Goal: Task Accomplishment & Management: Manage account settings

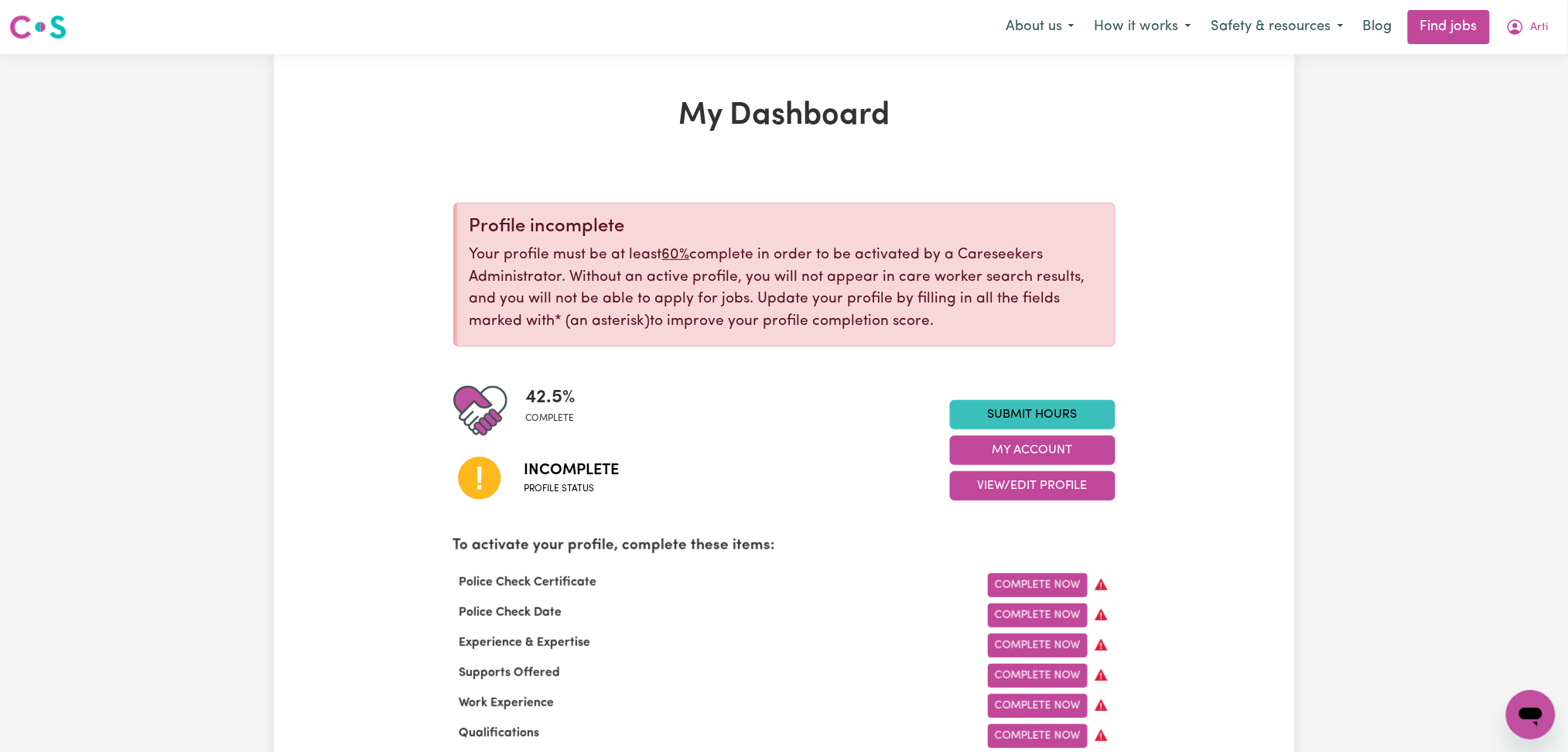
scroll to position [103, 0]
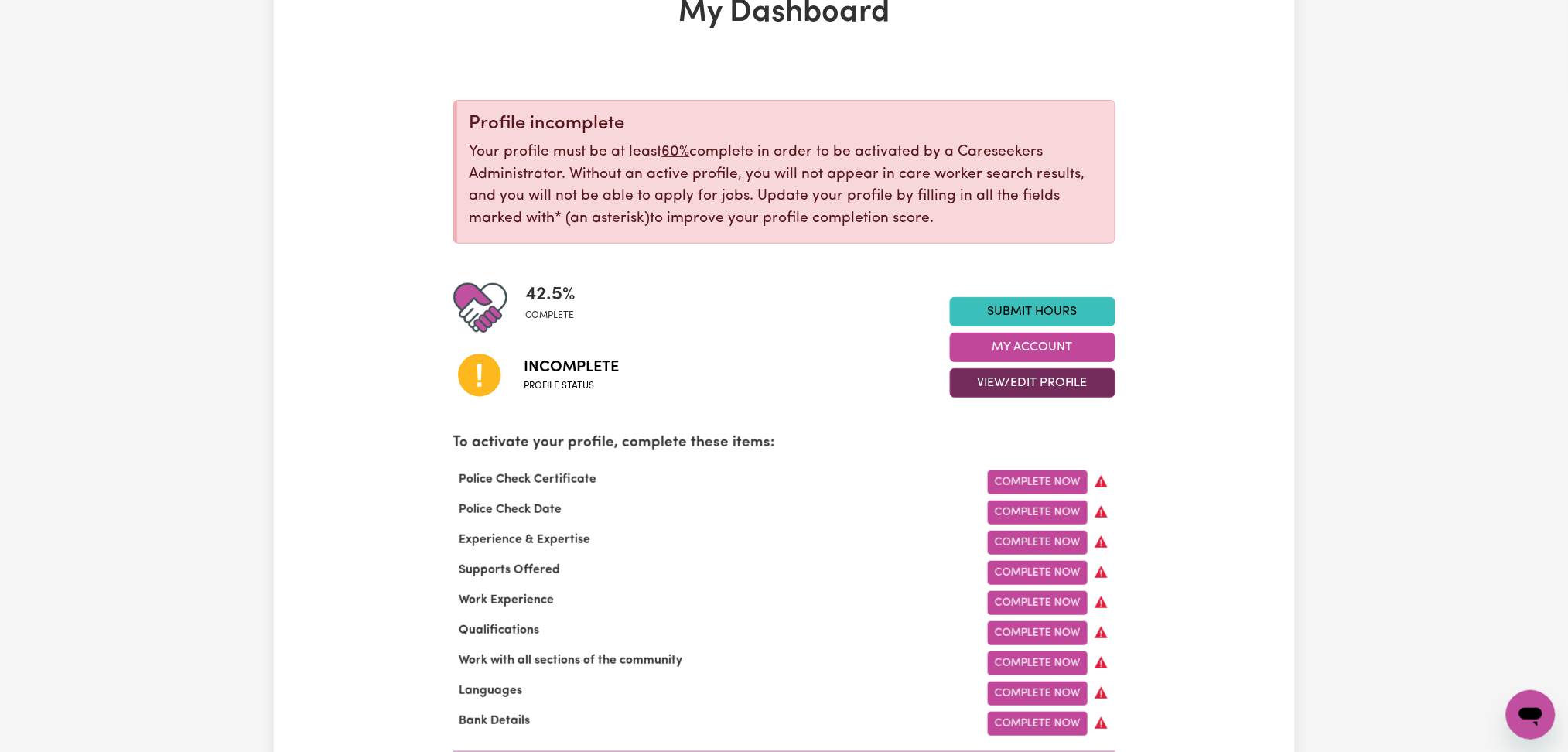
click at [980, 388] on button "View/Edit Profile" at bounding box center [1032, 382] width 165 height 29
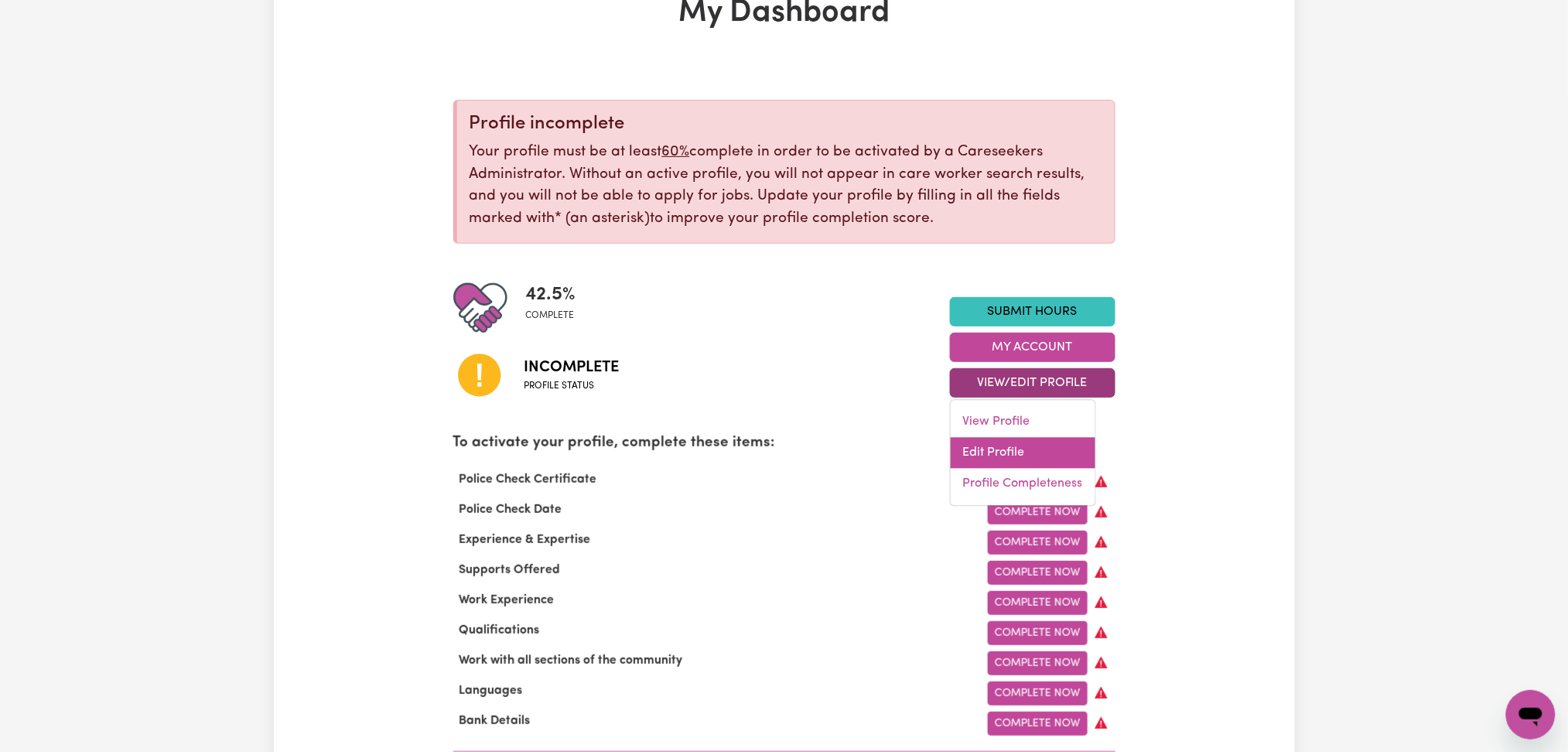
click at [968, 450] on link "Edit Profile" at bounding box center [1023, 453] width 145 height 31
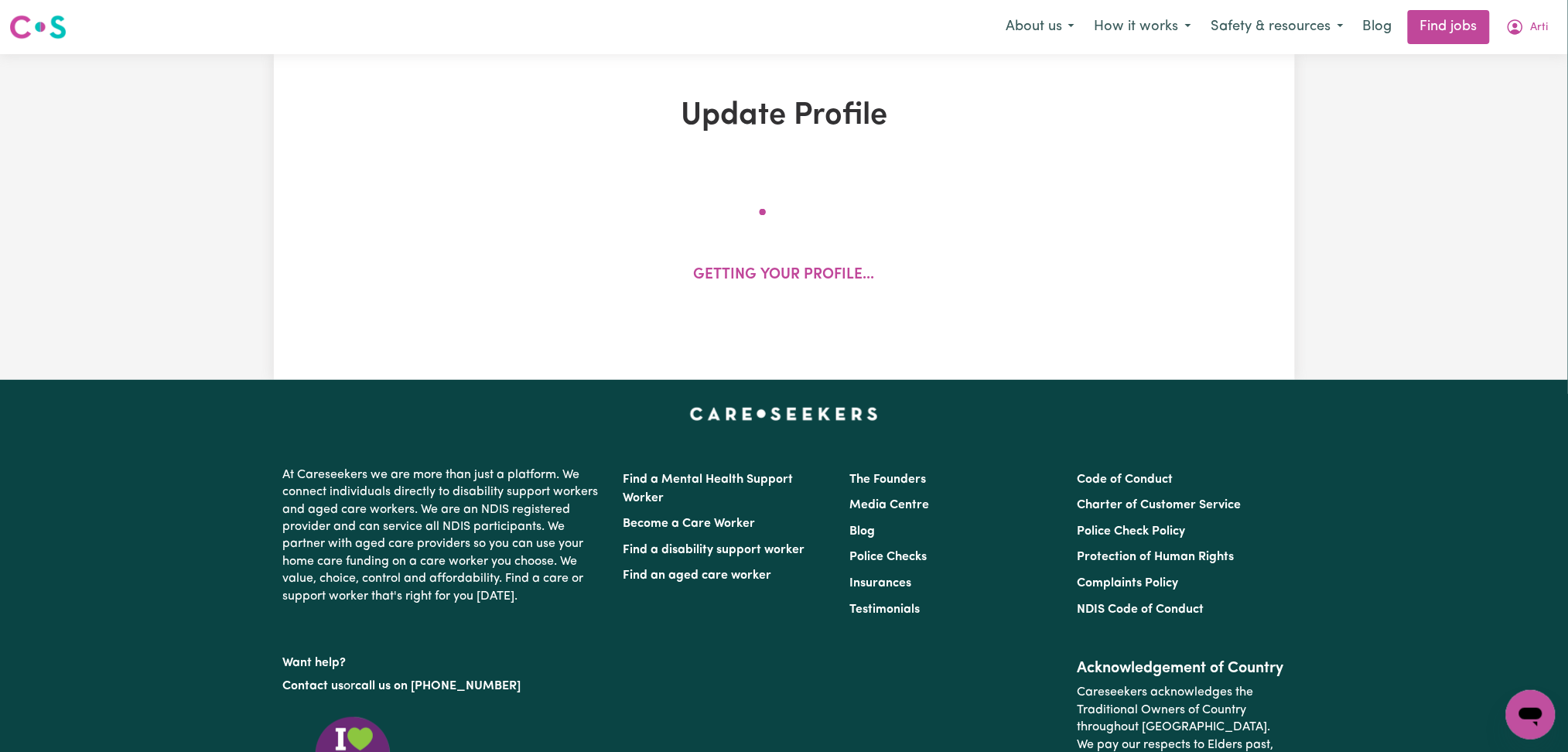
select select "female"
select select "Australian PR"
select select "Studying a healthcare related degree or qualification"
select select "37"
select select "41"
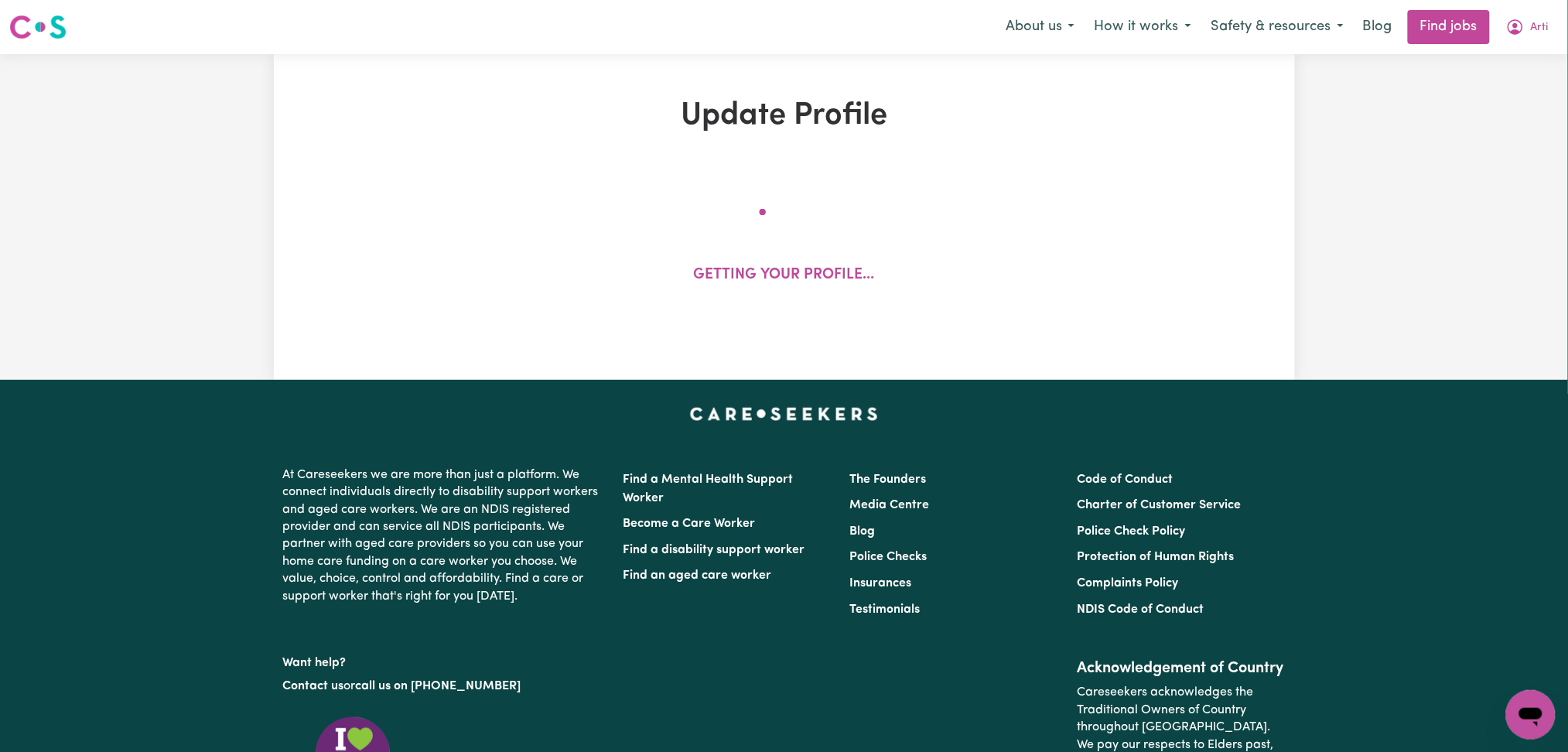
select select "46"
select select "55"
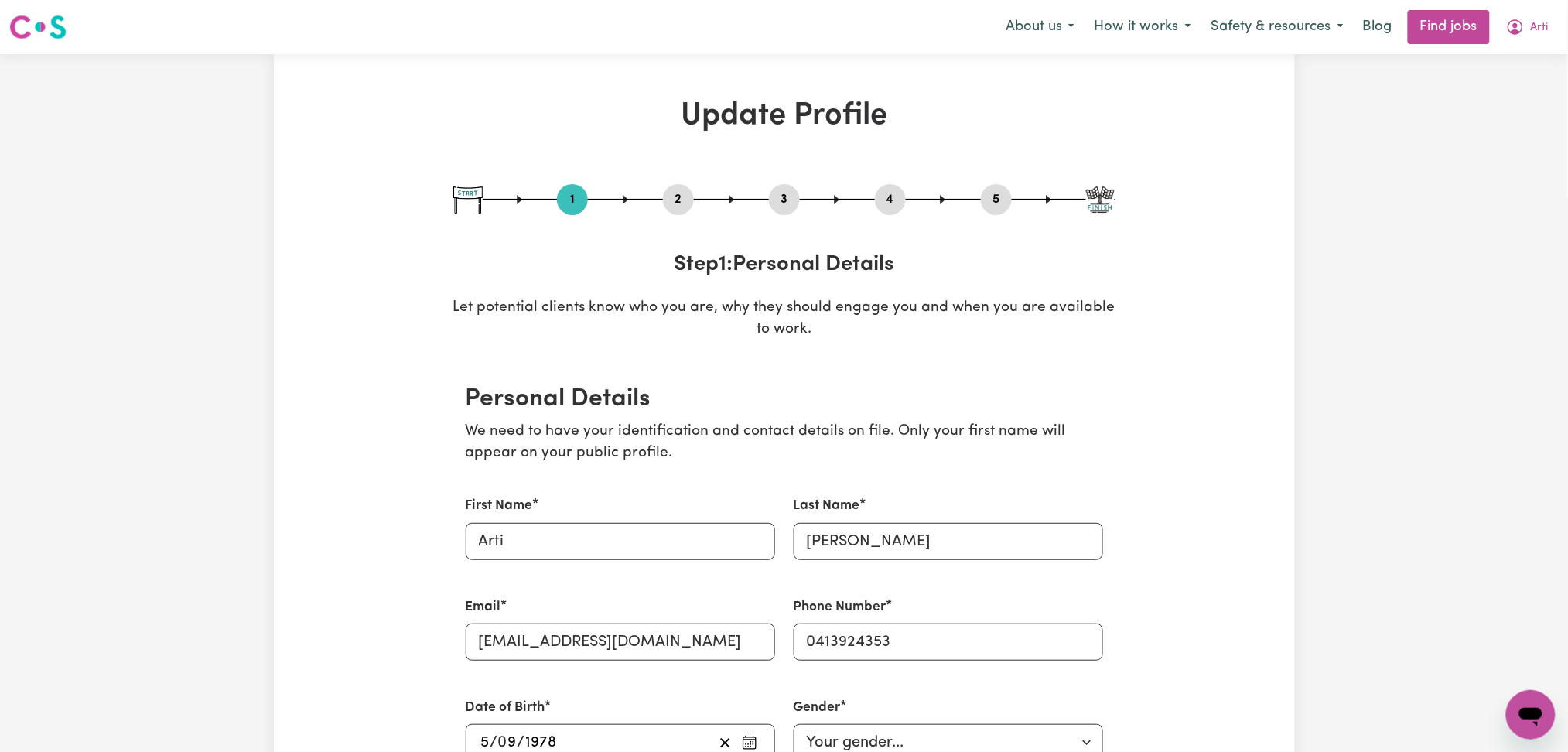
click at [682, 203] on button "2" at bounding box center [679, 200] width 31 height 20
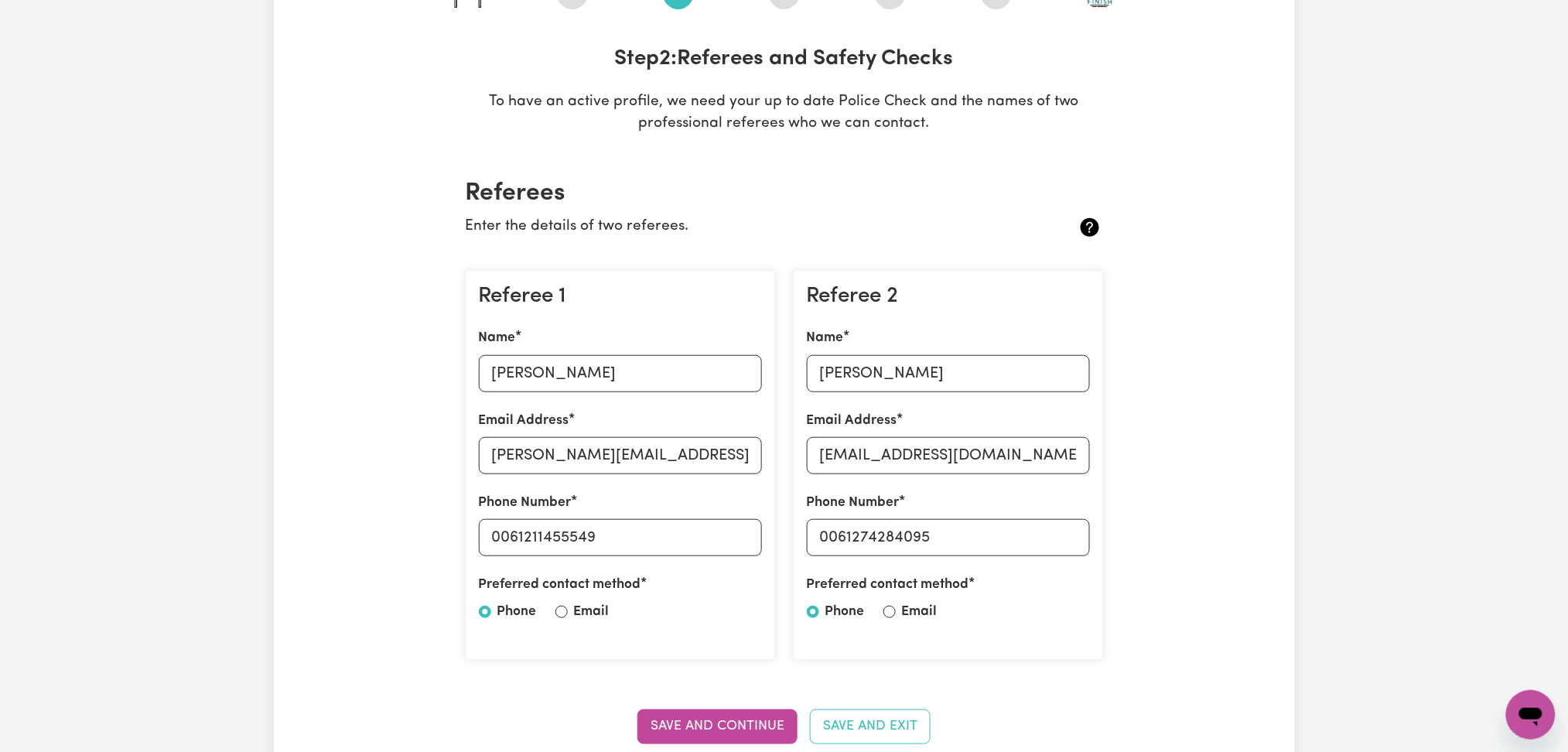
scroll to position [309, 0]
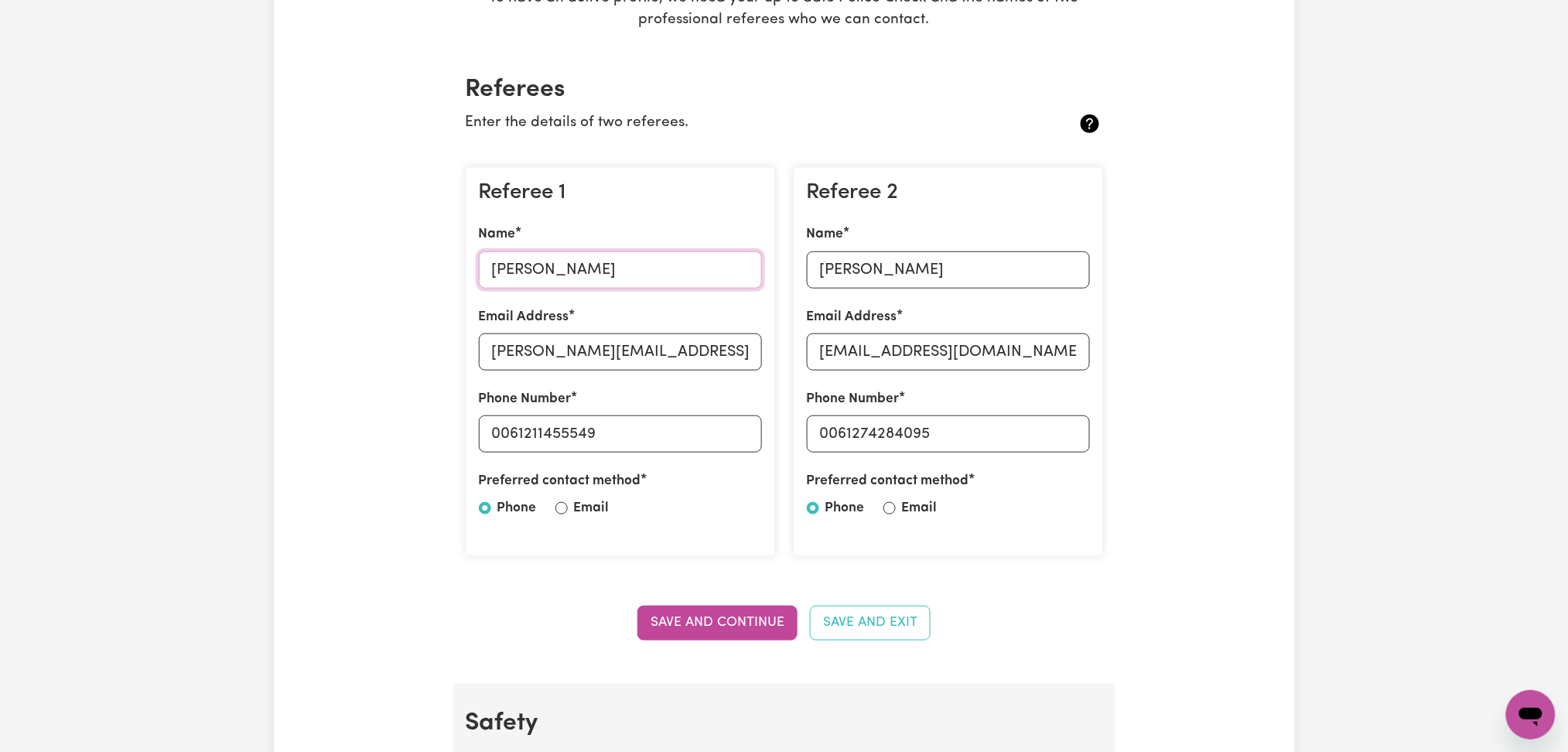
click at [625, 283] on input "Michelle Vermeer" at bounding box center [620, 270] width 283 height 37
click at [657, 362] on input "michelle.vermeer@northwood.co.nz" at bounding box center [620, 352] width 283 height 37
click at [856, 280] on input "Louise Nicholas" at bounding box center [948, 270] width 283 height 37
click at [943, 358] on input "kirstysmum99@gmail.com" at bounding box center [948, 352] width 283 height 37
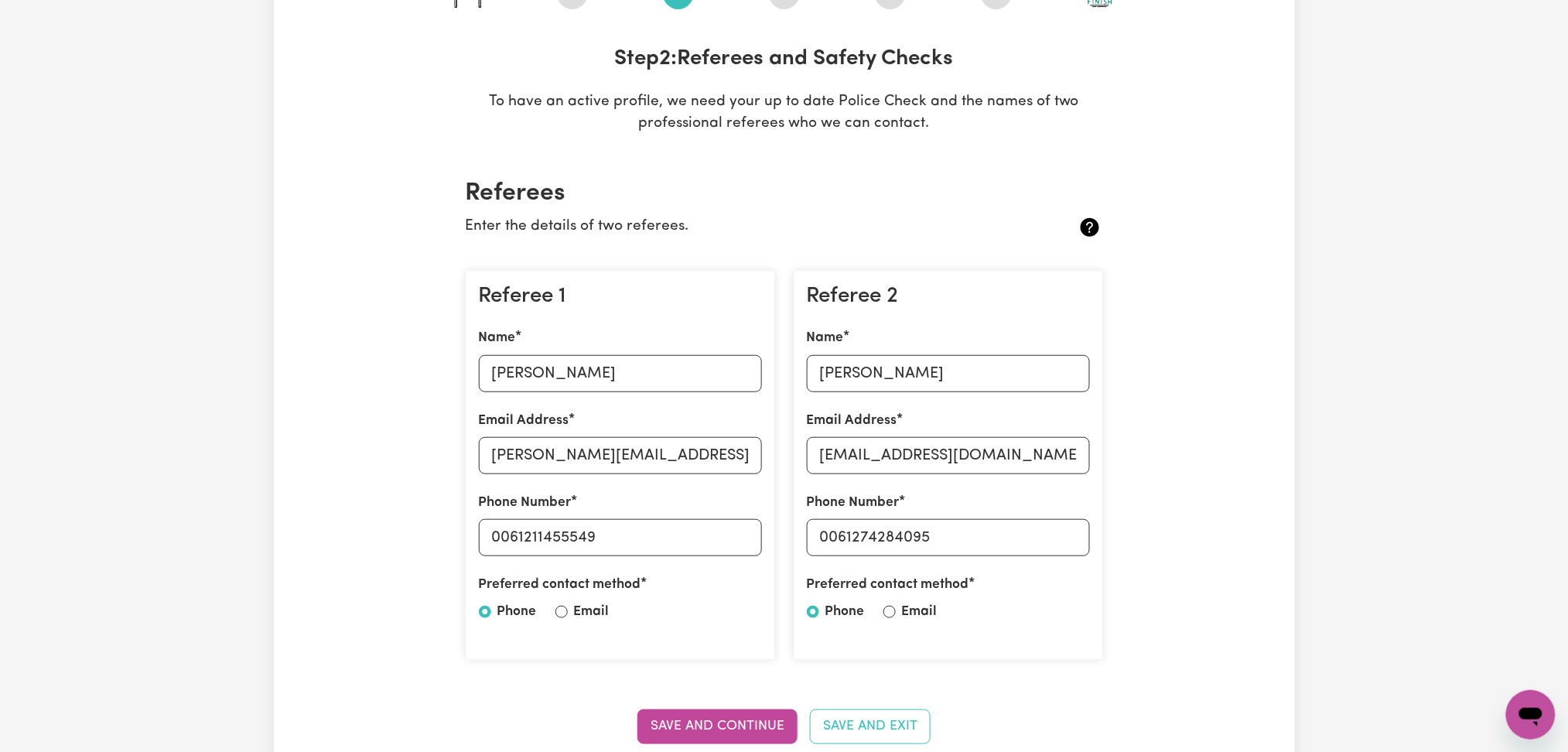
scroll to position [0, 0]
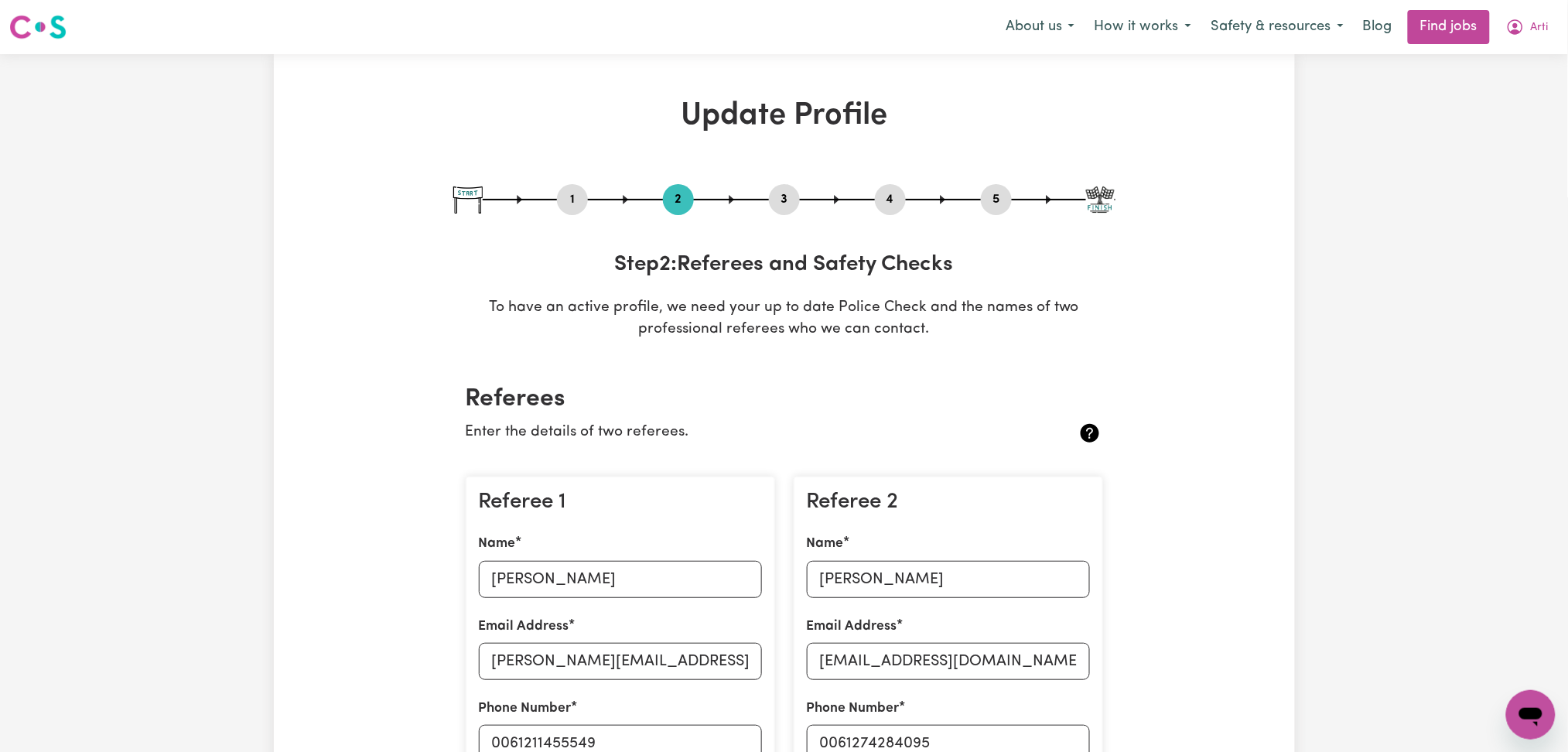
drag, startPoint x: 872, startPoint y: 190, endPoint x: 911, endPoint y: 196, distance: 39.5
click at [877, 190] on div "1 2 3 4 5" at bounding box center [784, 200] width 662 height 31
click at [911, 197] on div "1 2 3 4 5" at bounding box center [784, 200] width 662 height 31
click at [894, 195] on button "4" at bounding box center [890, 200] width 31 height 20
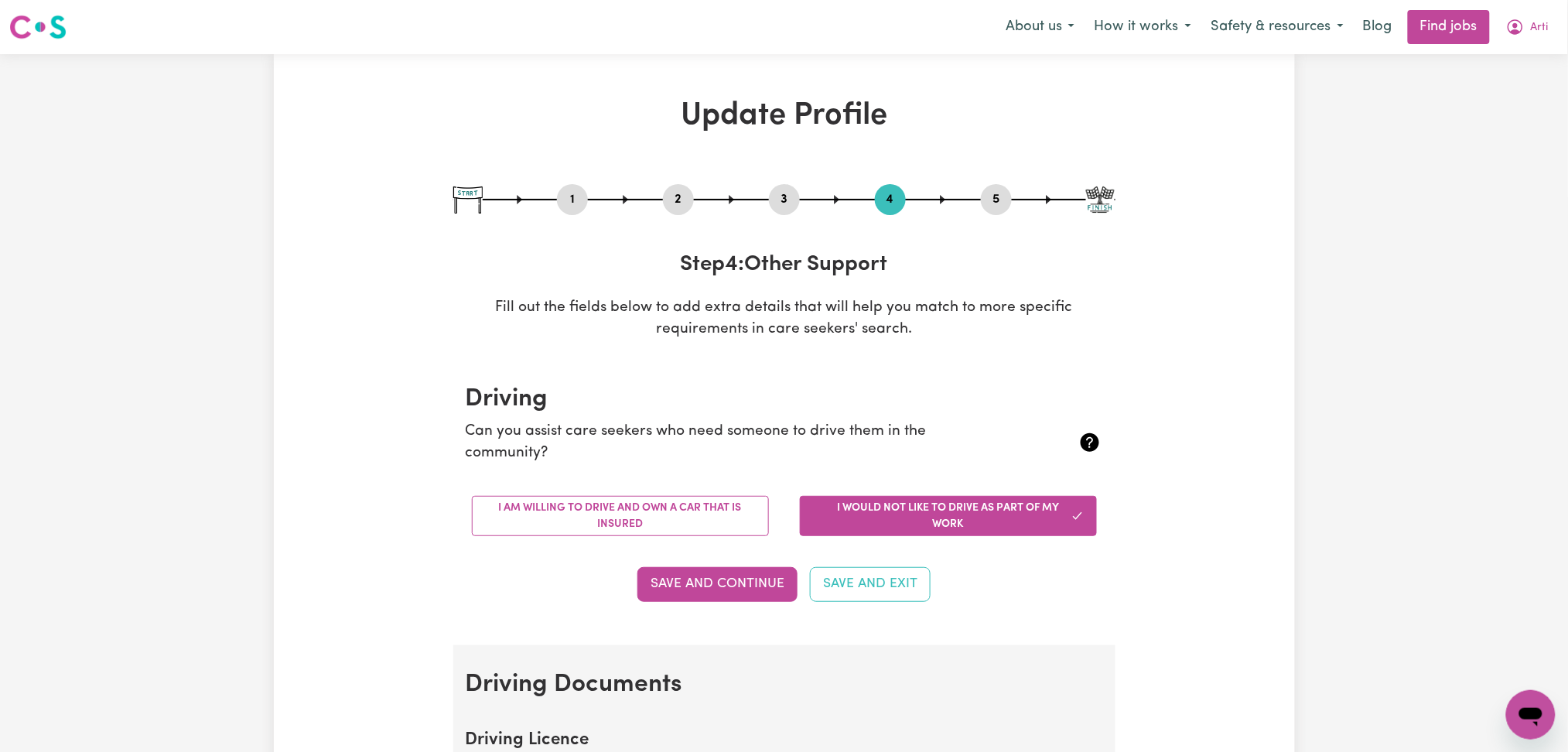
click at [988, 195] on button "5" at bounding box center [996, 200] width 31 height 20
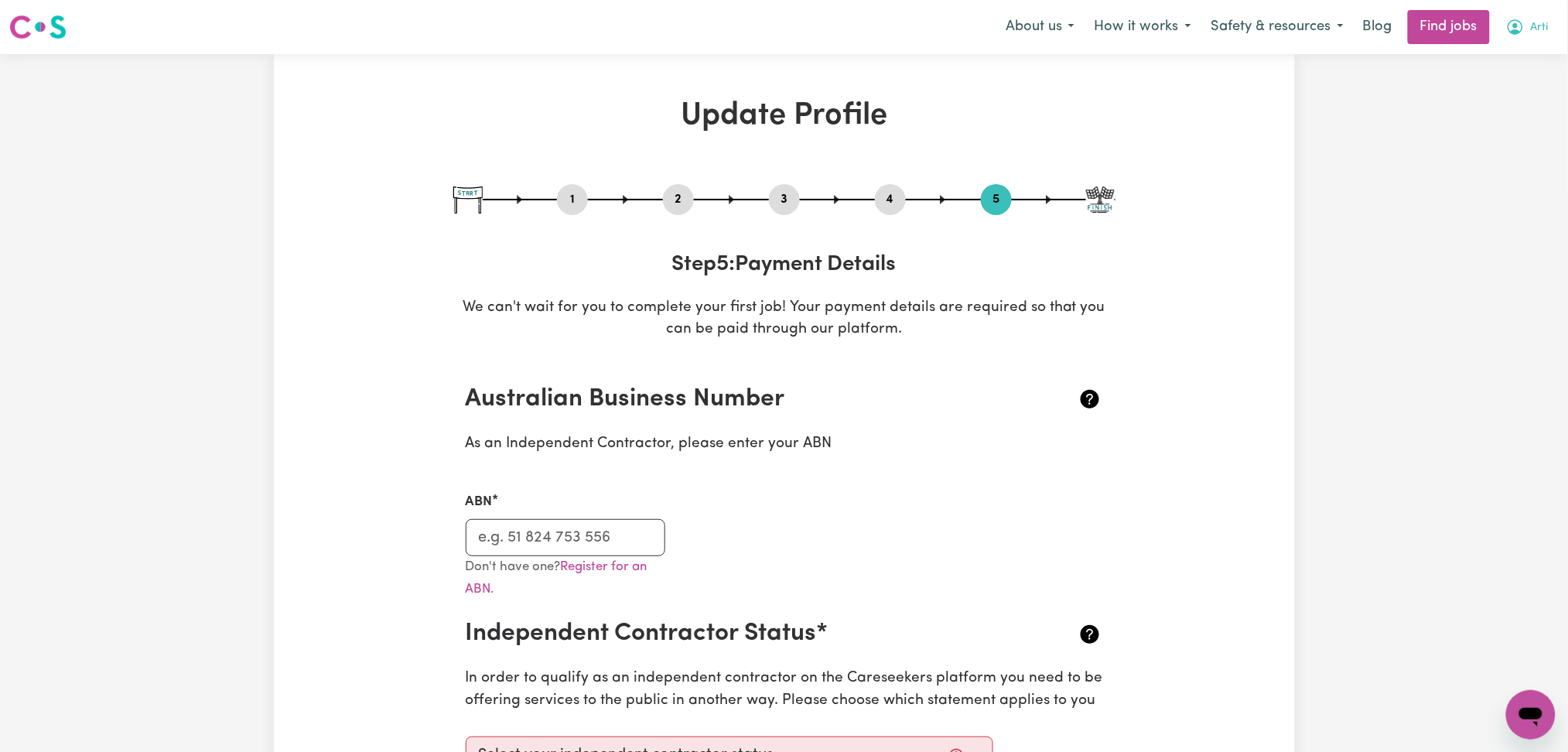
click at [1549, 41] on button "Arti" at bounding box center [1527, 27] width 62 height 32
click at [1495, 105] on link "Logout" at bounding box center [1496, 118] width 122 height 29
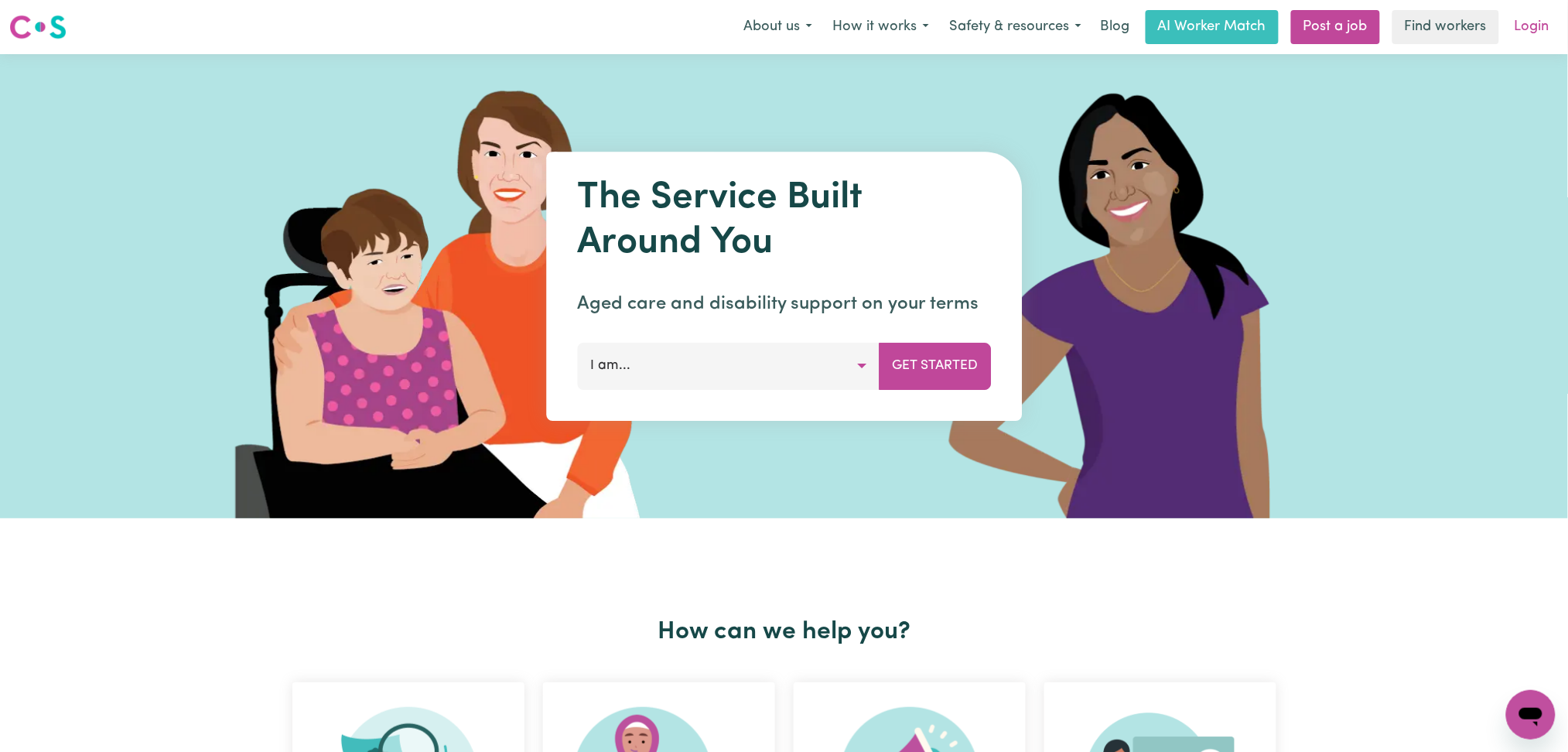
click at [1537, 32] on link "Login" at bounding box center [1531, 27] width 53 height 34
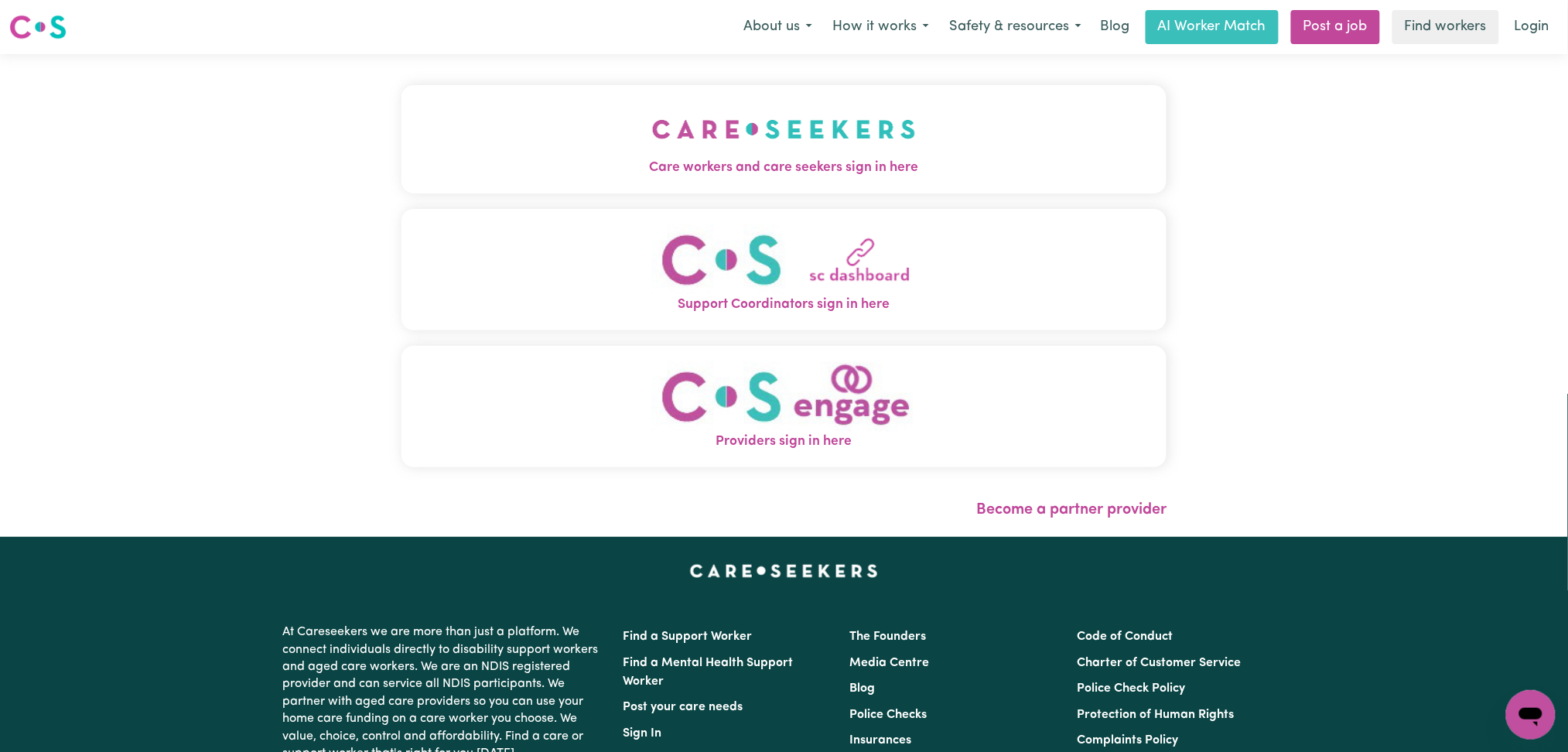
click at [566, 172] on span "Care workers and care seekers sign in here" at bounding box center [784, 168] width 766 height 20
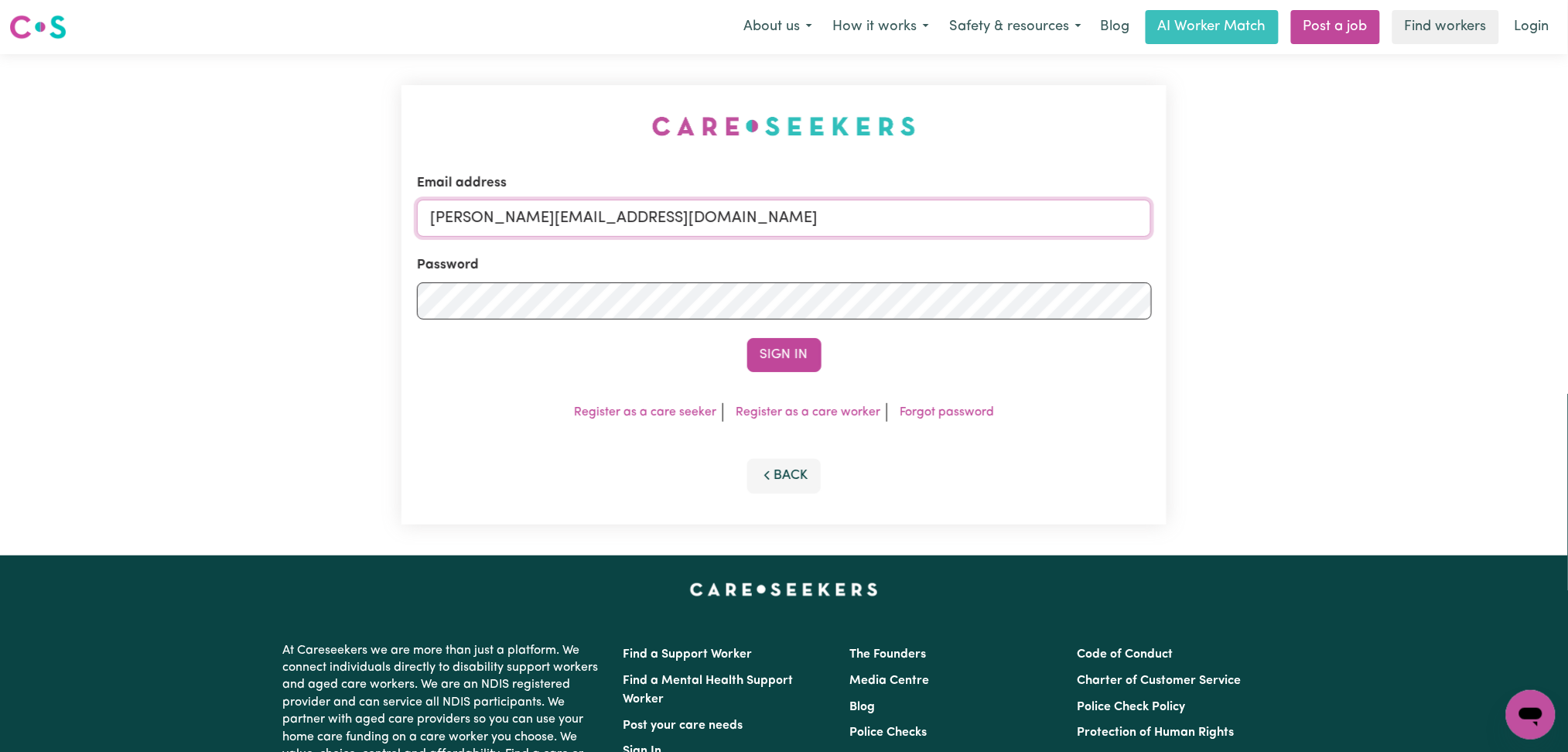
click at [509, 235] on input "toni@careseekers.com.au" at bounding box center [784, 218] width 734 height 37
drag, startPoint x: 554, startPoint y: 216, endPoint x: 862, endPoint y: 261, distance: 311.3
click at [919, 214] on input "Superuser~jakedworkin@hotmail.com" at bounding box center [784, 218] width 734 height 37
type input "Superuser~joshua_mondragon@yahoo.com"
click at [812, 359] on button "Sign In" at bounding box center [784, 355] width 74 height 34
